Goal: Task Accomplishment & Management: Use online tool/utility

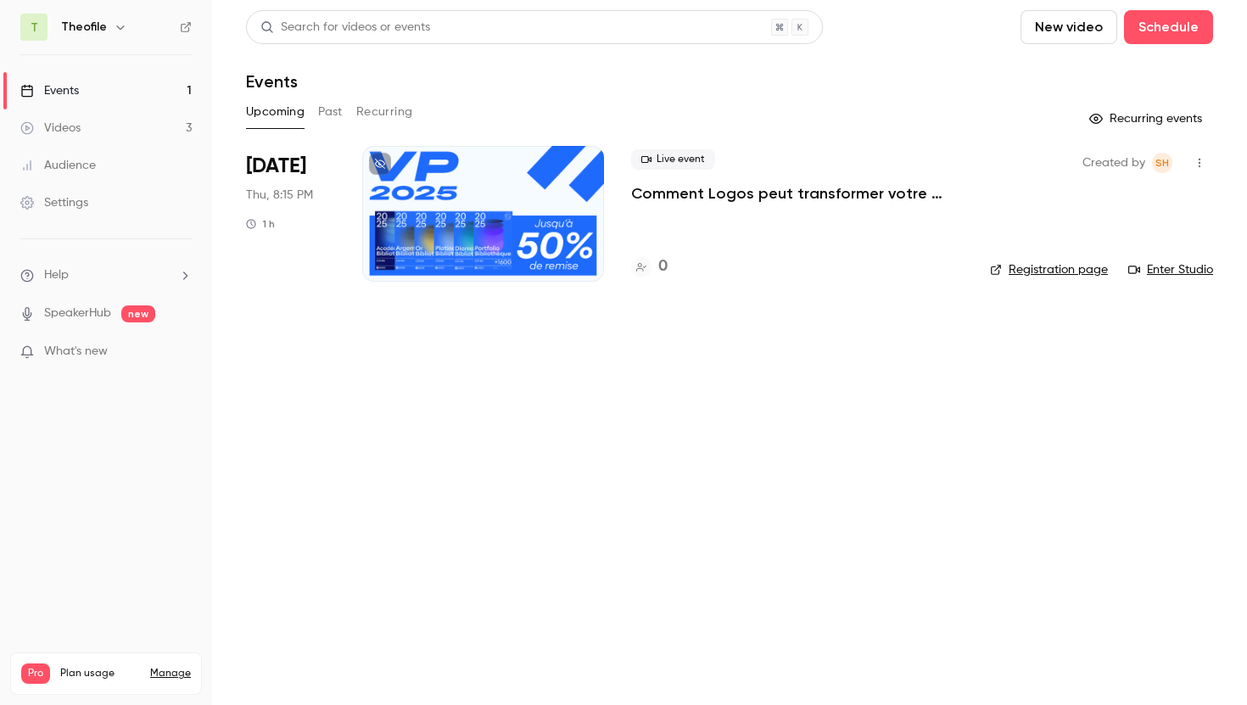
click at [731, 193] on p "Comment Logos peut transformer votre ministère - Vente privée 2025 🎁" at bounding box center [797, 193] width 332 height 20
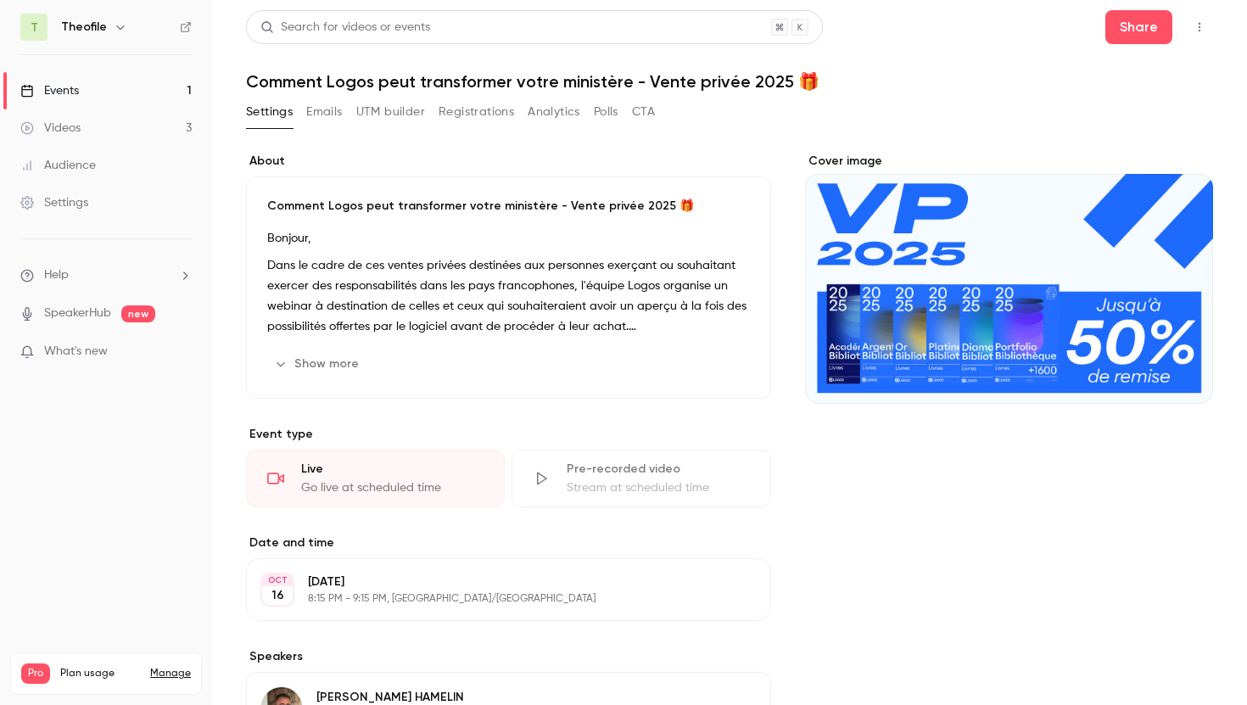
click at [329, 109] on button "Emails" at bounding box center [324, 111] width 36 height 27
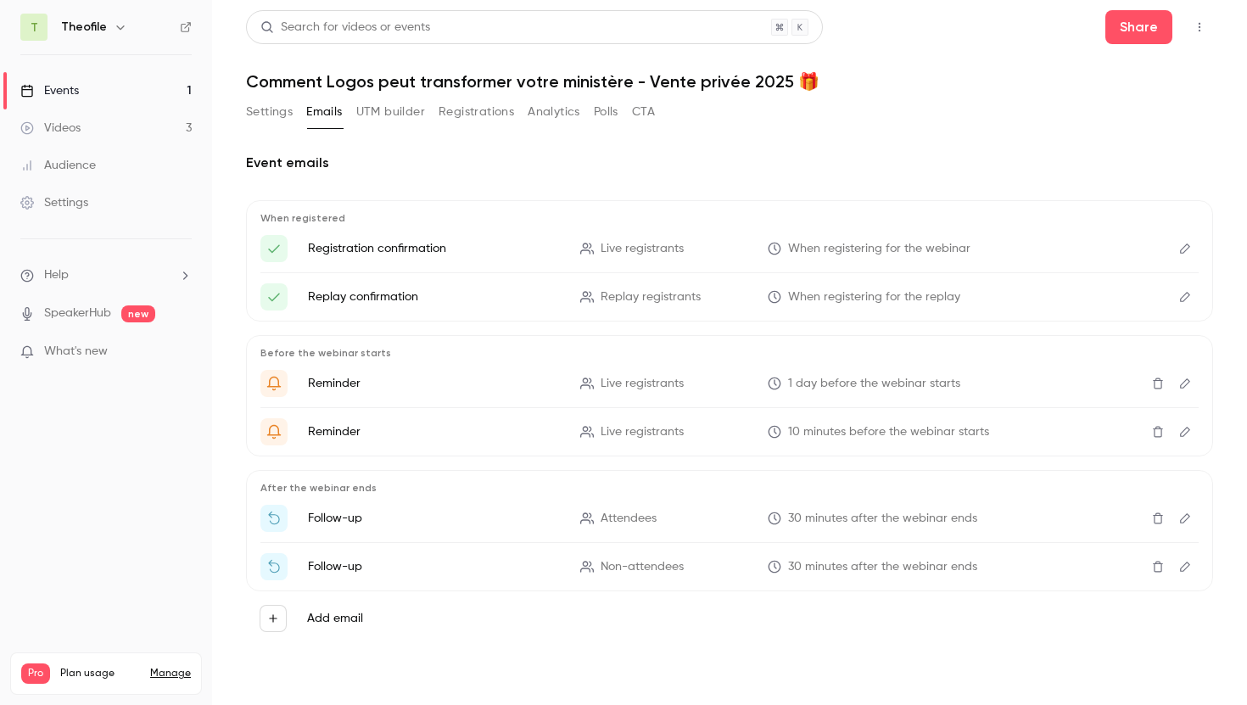
click at [469, 107] on button "Registrations" at bounding box center [477, 111] width 76 height 27
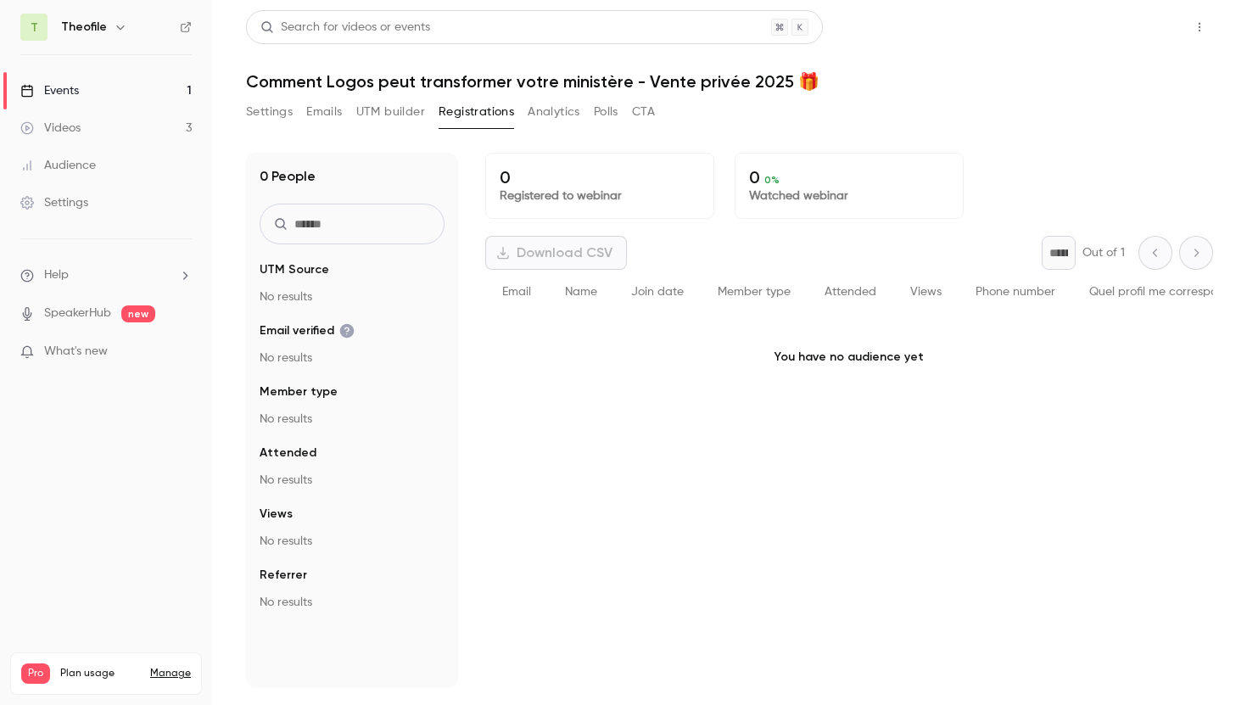
click at [1134, 28] on button "Share" at bounding box center [1139, 27] width 67 height 34
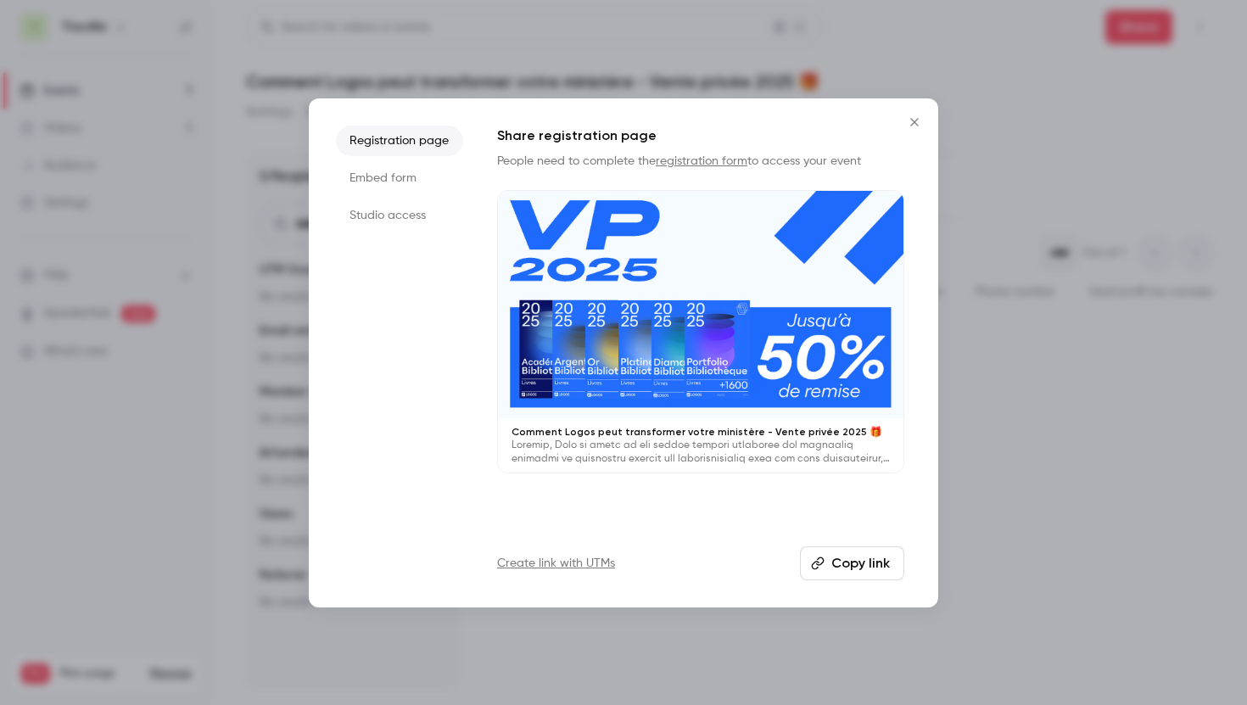
click at [573, 568] on link "Create link with UTMs" at bounding box center [556, 563] width 118 height 17
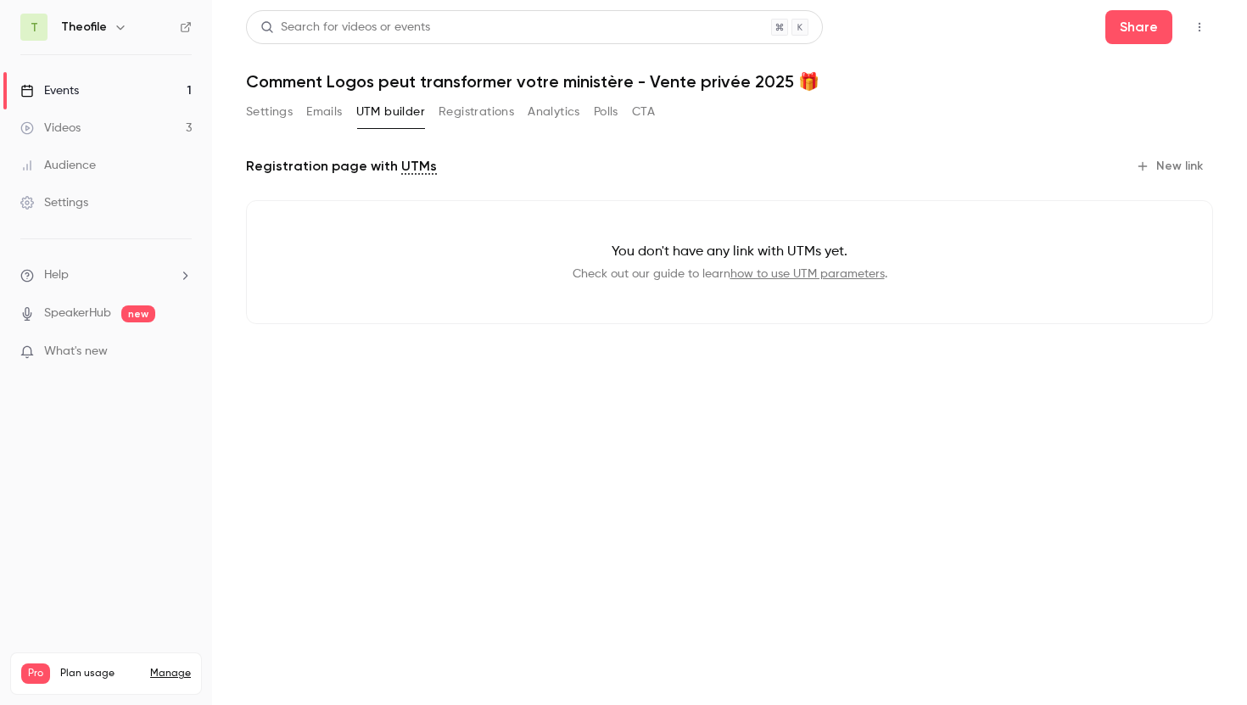
click at [1161, 162] on button "New link" at bounding box center [1171, 166] width 84 height 27
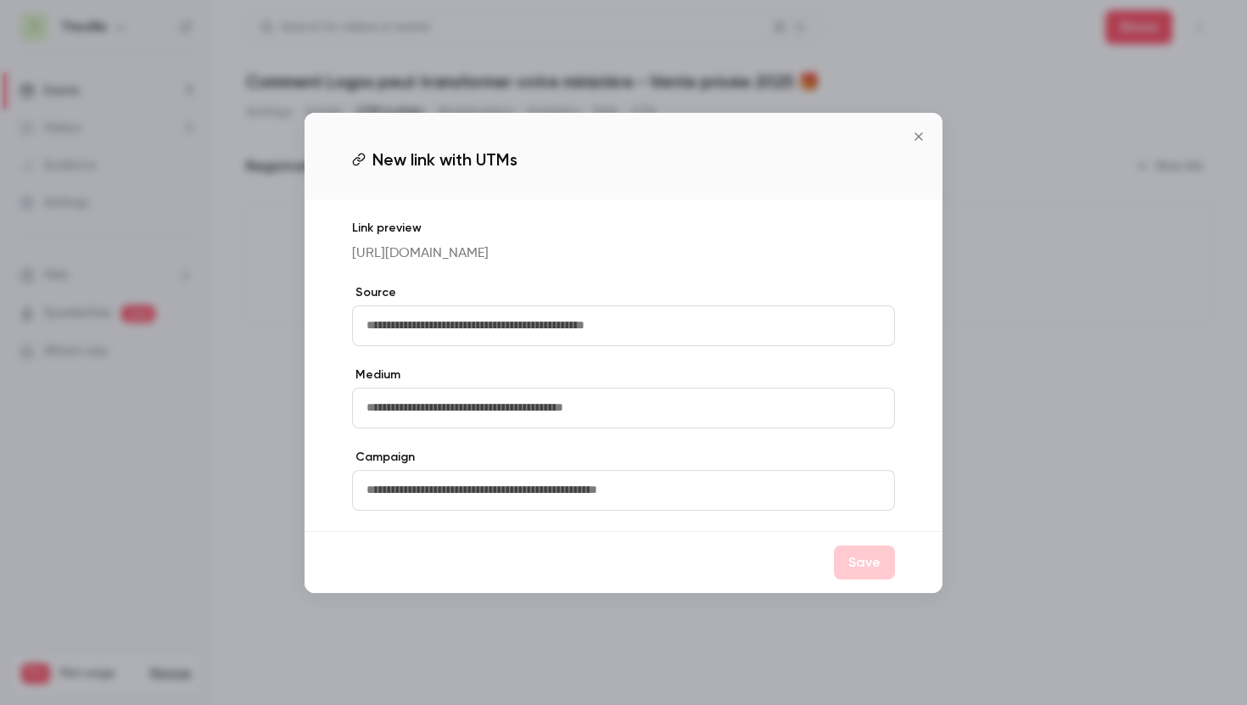
click at [475, 335] on input "text" at bounding box center [623, 325] width 543 height 41
type input "****"
click at [543, 422] on input "text" at bounding box center [623, 408] width 543 height 41
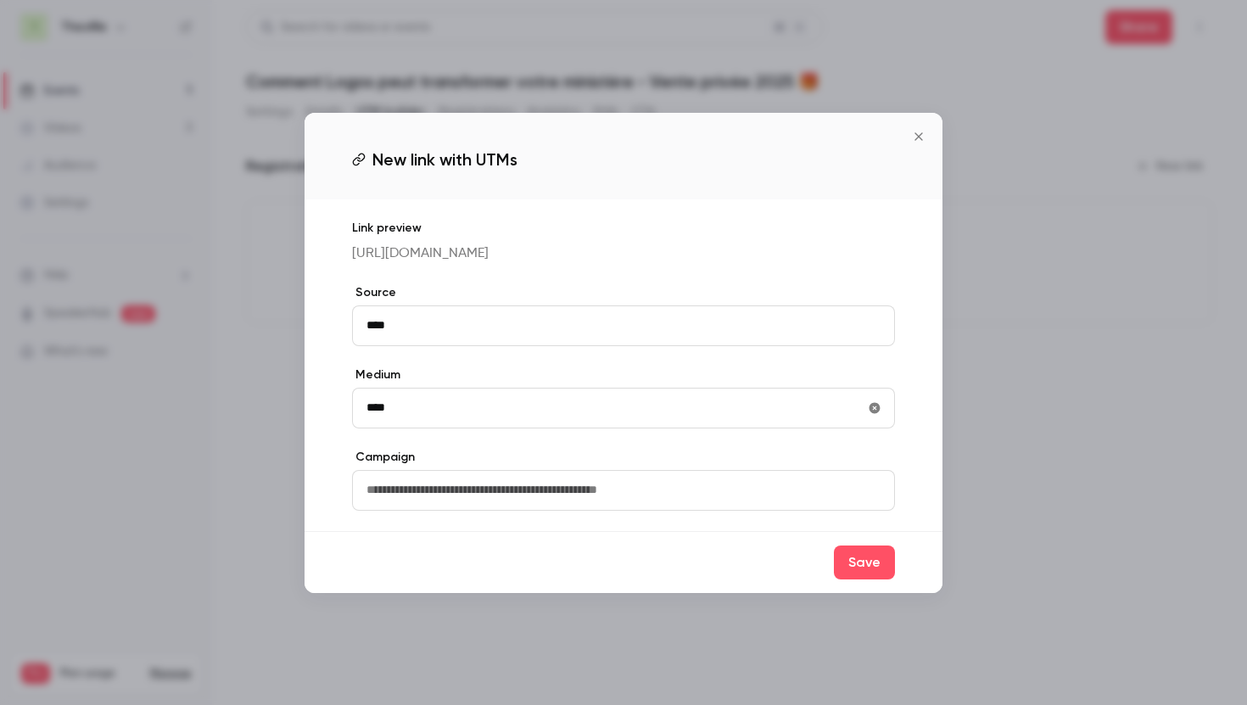
type input "****"
click at [915, 130] on icon "Close" at bounding box center [919, 137] width 20 height 14
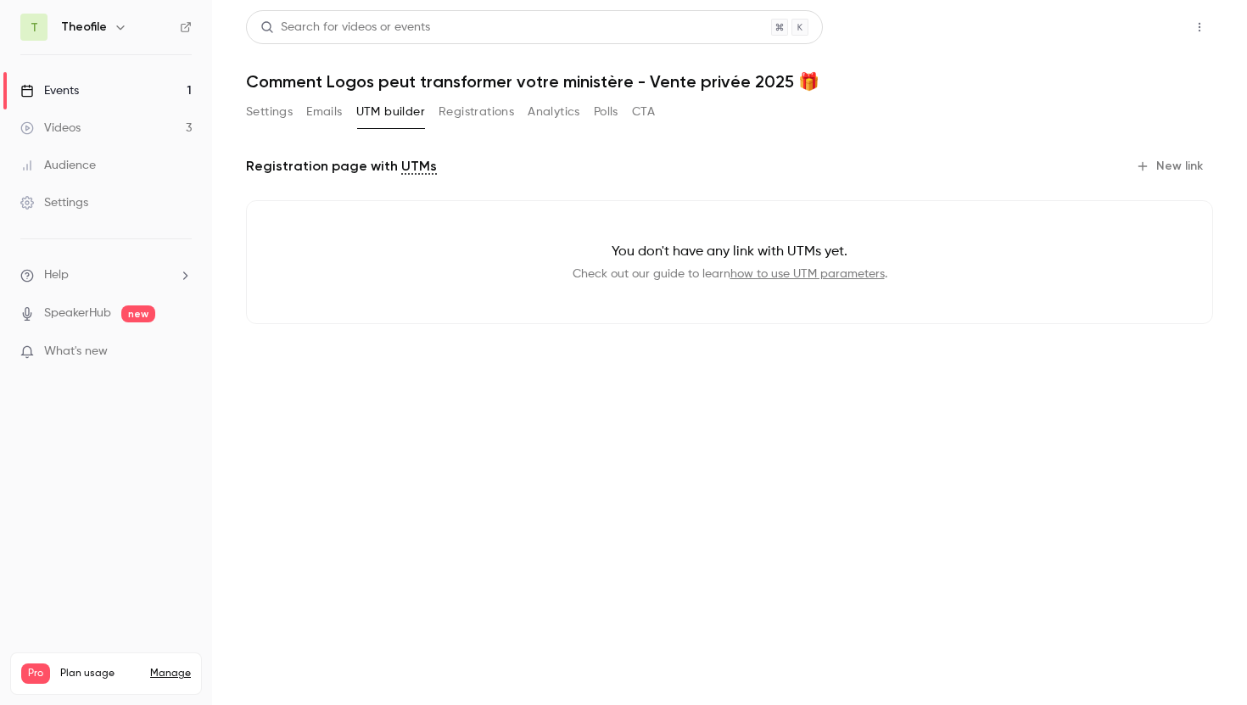
click at [1141, 20] on button "Share" at bounding box center [1139, 27] width 67 height 34
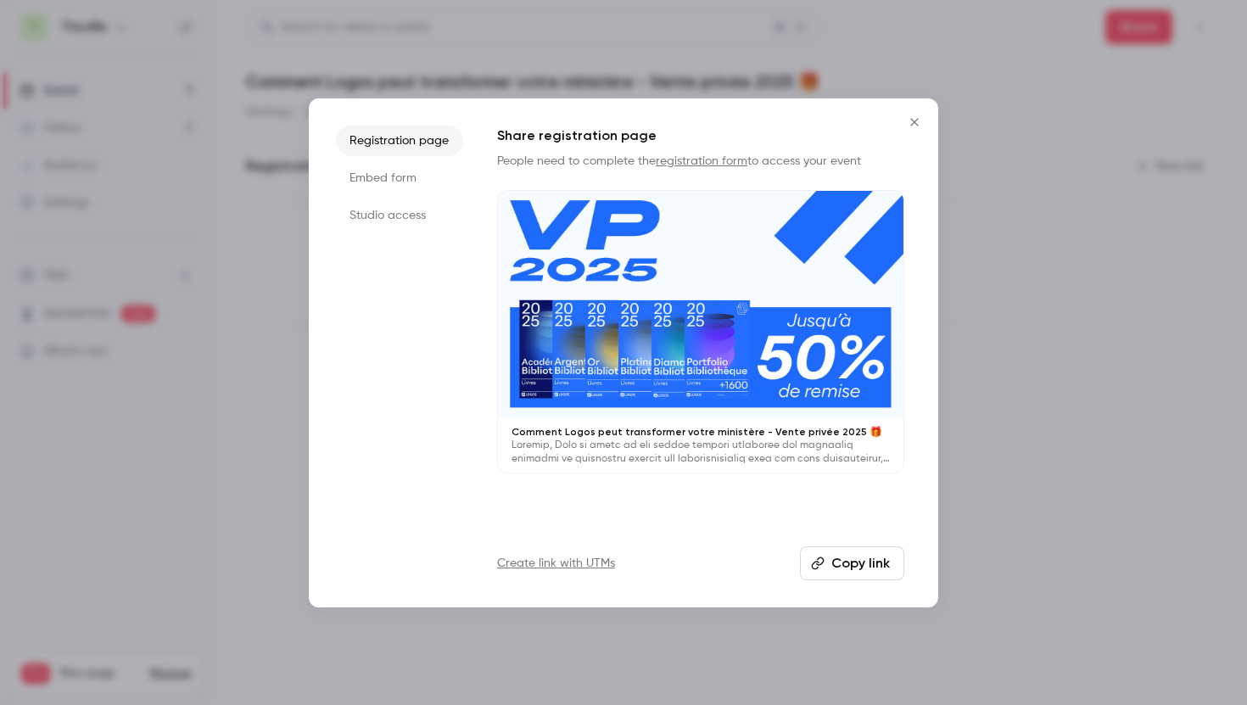
click at [852, 568] on button "Copy link" at bounding box center [852, 563] width 104 height 34
click at [587, 46] on div at bounding box center [623, 352] width 1247 height 705
